Goal: Navigation & Orientation: Find specific page/section

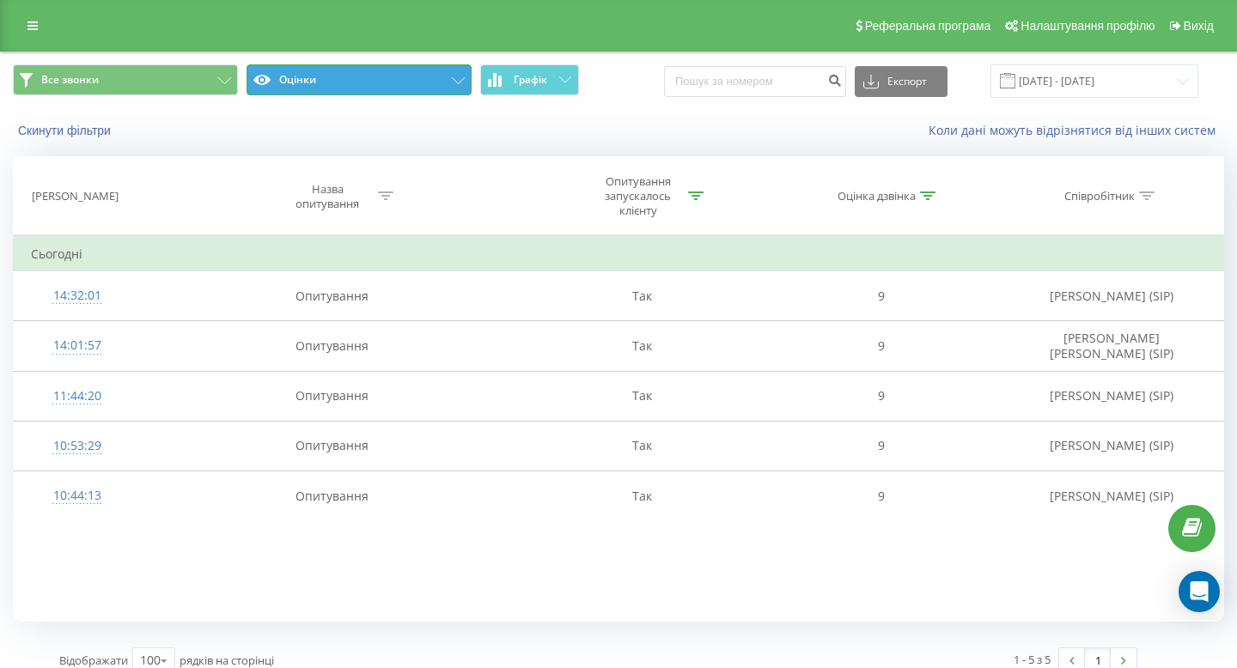
click at [392, 79] on button "Оцінки" at bounding box center [359, 79] width 225 height 31
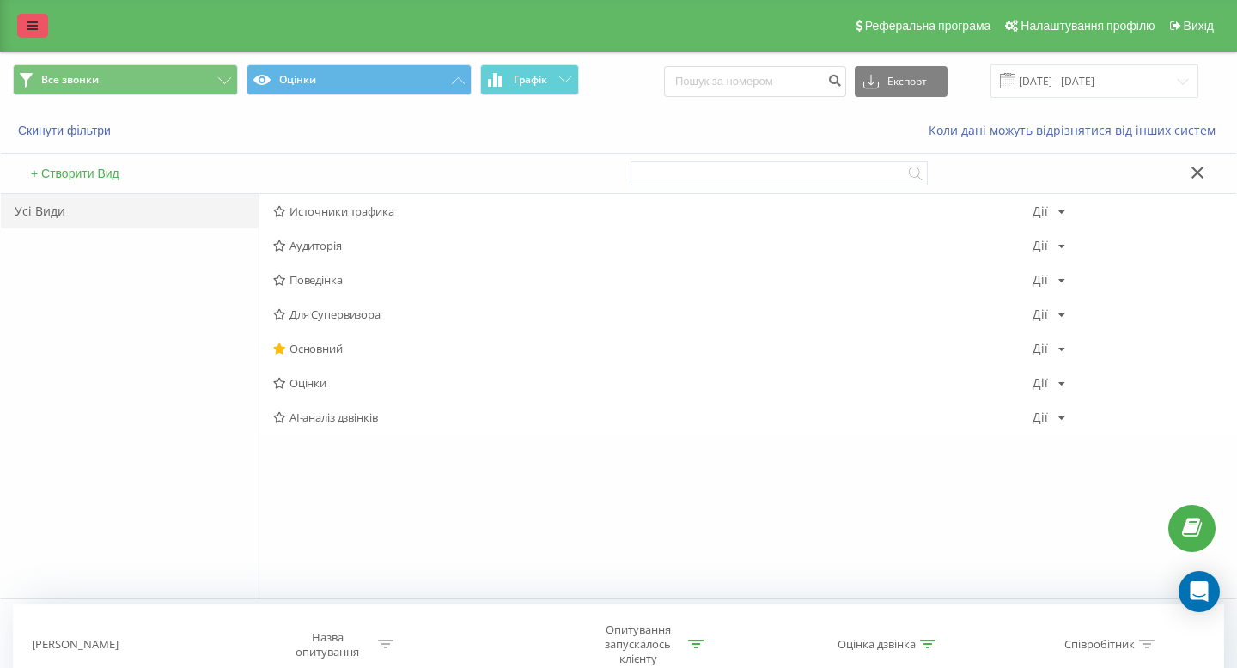
click at [27, 26] on icon at bounding box center [32, 26] width 10 height 12
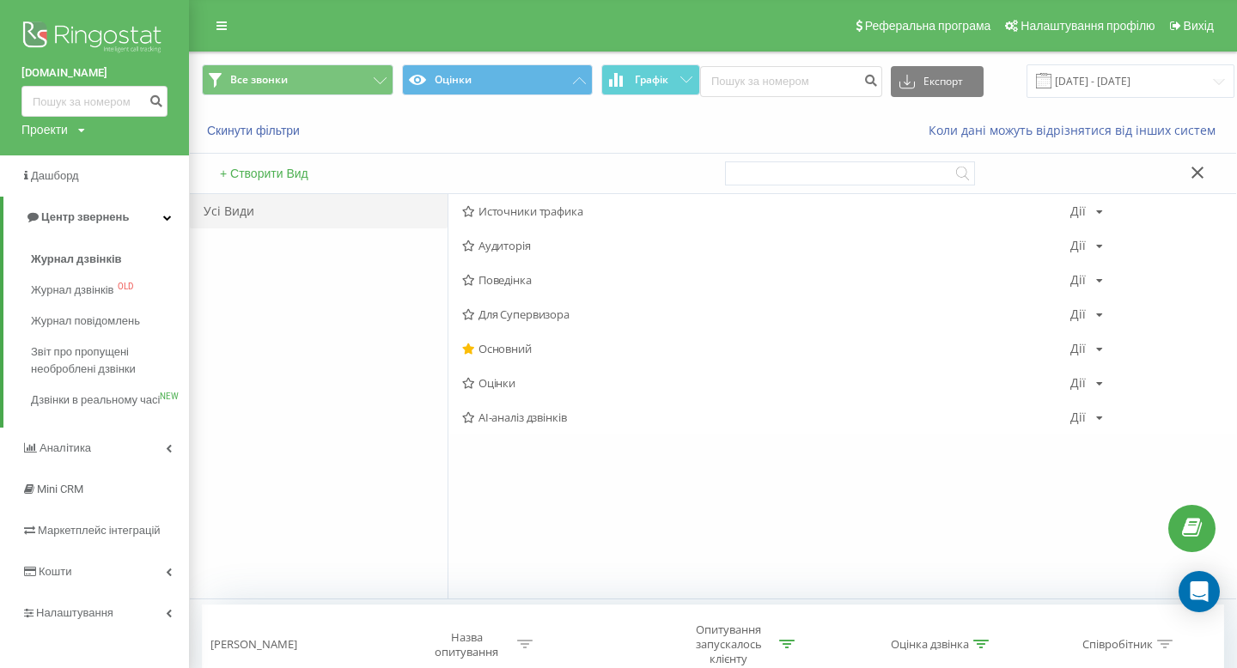
click at [74, 127] on div "Проекти mebelvdom.ua motoblok.biz mebel-ikea.com.ua zakroot.com gurkit.com.ua s…" at bounding box center [53, 129] width 64 height 17
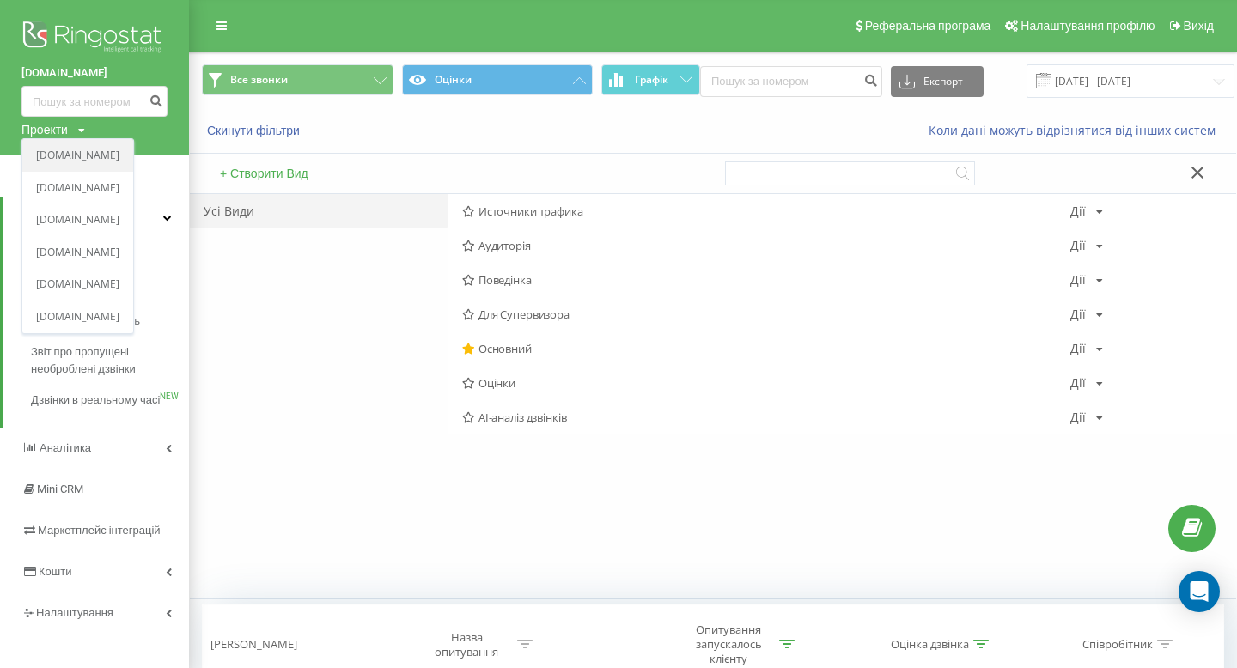
click at [89, 157] on link "[DOMAIN_NAME]" at bounding box center [77, 156] width 83 height 14
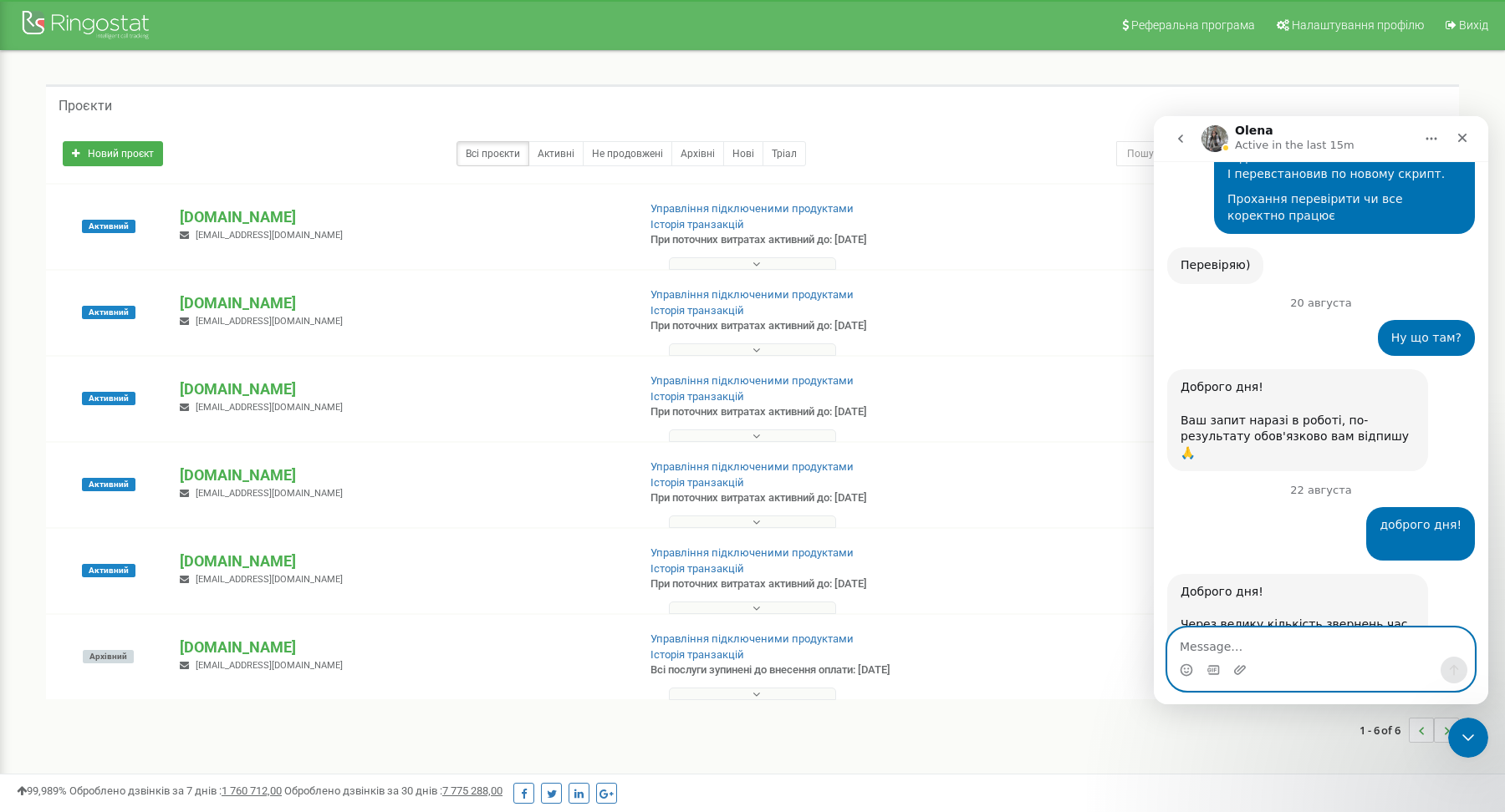
scroll to position [3915, 0]
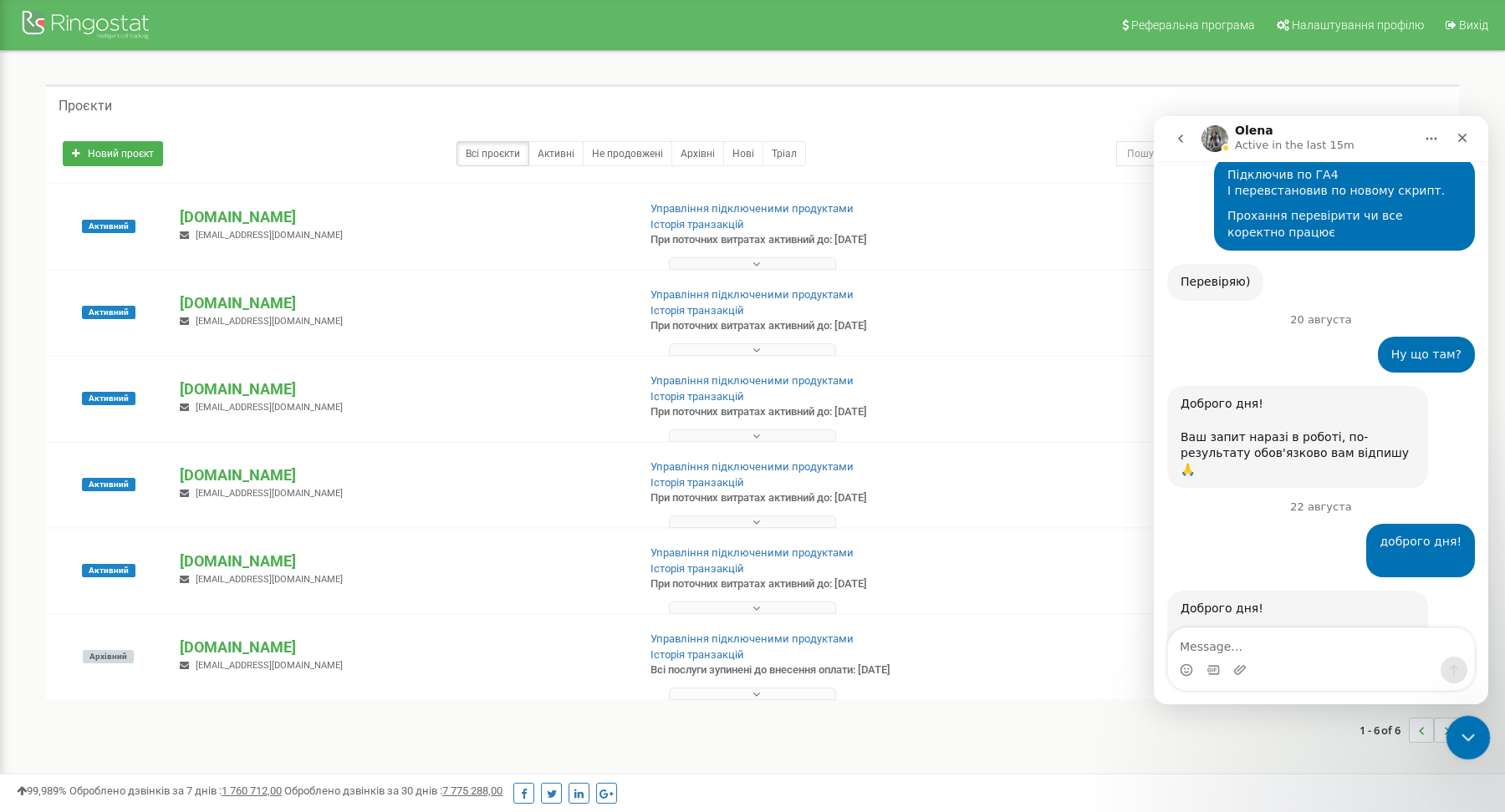
drag, startPoint x: 1474, startPoint y: 733, endPoint x: 2880, endPoint y: 1480, distance: 1592.1
click at [1202, 650] on div "Закрыть службу сообщений Intercom" at bounding box center [1465, 734] width 40 height 40
